Goal: Transaction & Acquisition: Purchase product/service

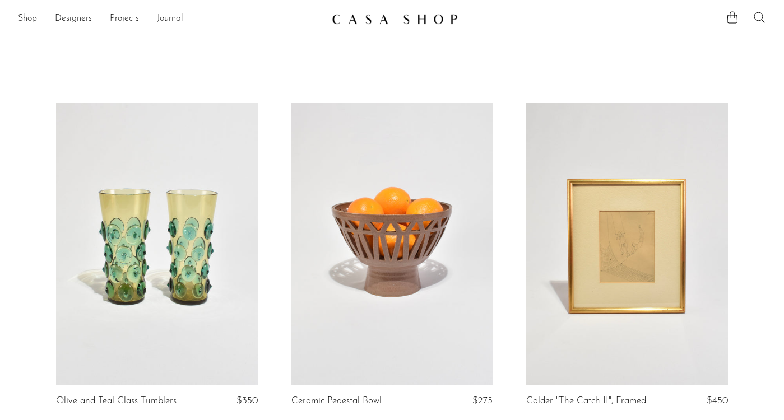
click at [417, 20] on img at bounding box center [395, 18] width 126 height 11
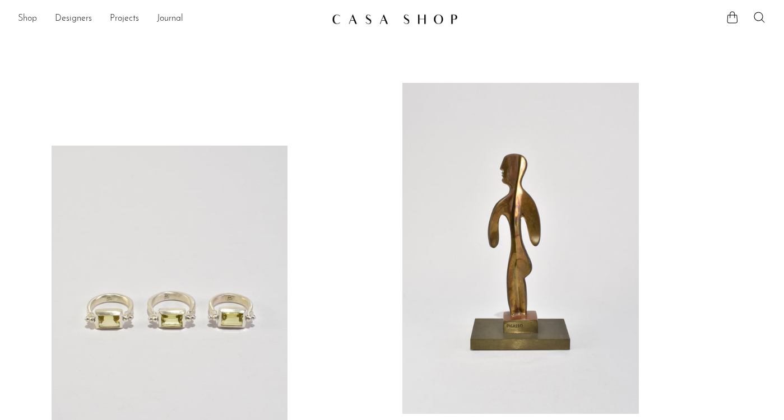
click at [36, 18] on link "Shop" at bounding box center [27, 19] width 19 height 15
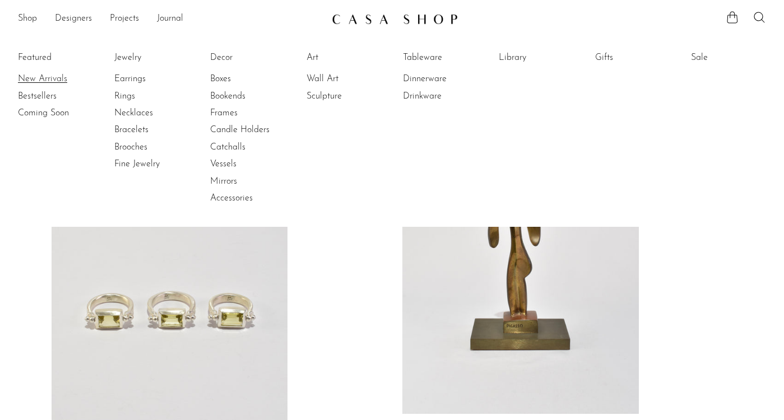
click at [46, 79] on link "New Arrivals" at bounding box center [60, 79] width 84 height 12
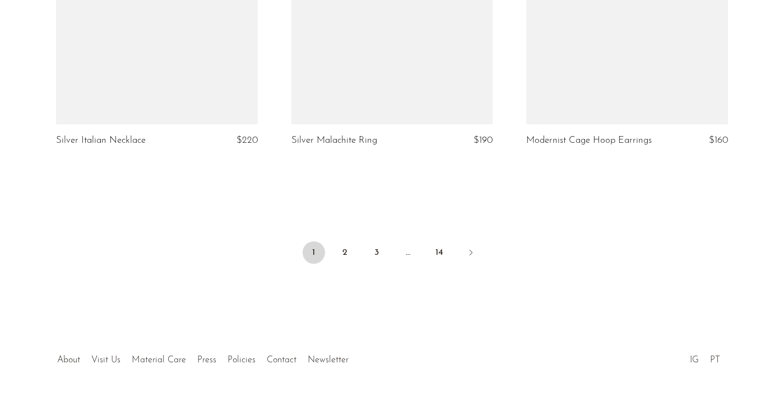
scroll to position [3933, 0]
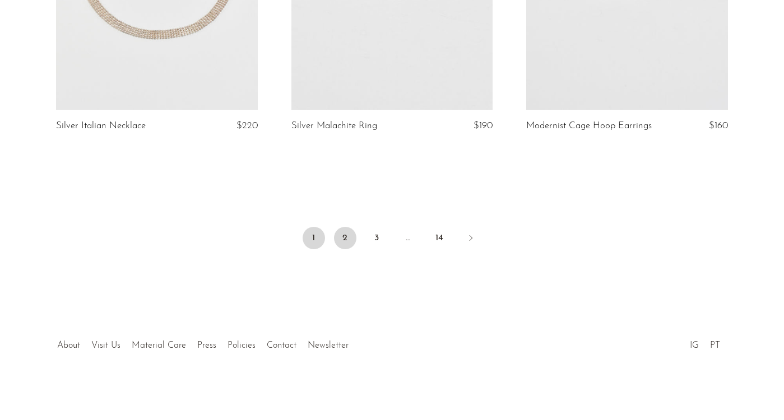
click at [338, 235] on link "2" at bounding box center [345, 238] width 22 height 22
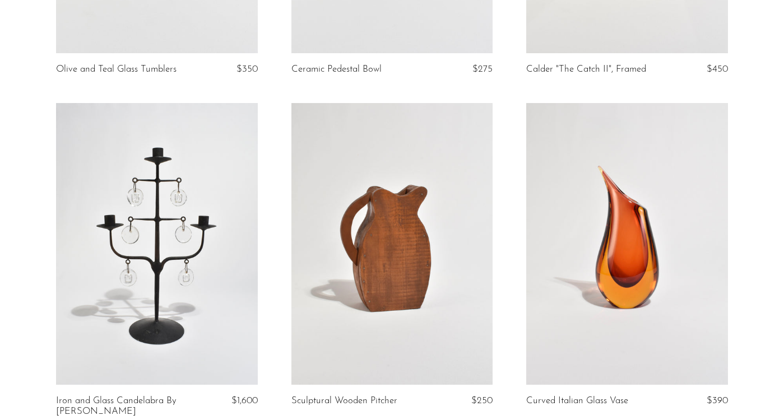
scroll to position [457, 0]
